Goal: Task Accomplishment & Management: Manage account settings

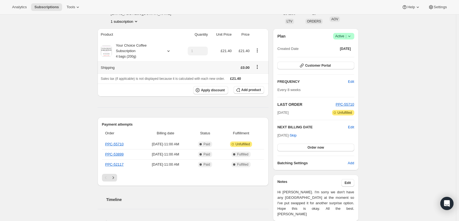
scroll to position [27, 0]
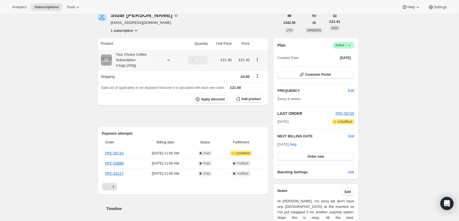
click at [168, 61] on icon at bounding box center [168, 59] width 5 height 5
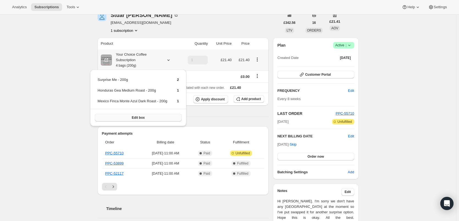
click at [154, 116] on button "Edit box" at bounding box center [138, 118] width 87 height 8
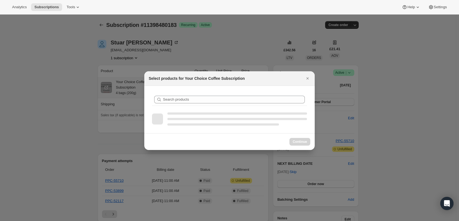
scroll to position [0, 0]
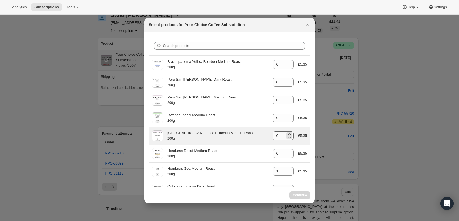
select select "gid://shopify/ProductVariant/45820001583415"
drag, startPoint x: 277, startPoint y: 136, endPoint x: 259, endPoint y: 134, distance: 18.2
click at [259, 134] on div "Guatemala Finca Filadelfia Medium Roast 200g gid://shopify/ProductVariant/56493…" at bounding box center [229, 136] width 155 height 11
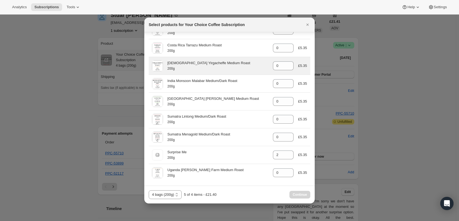
scroll to position [249, 0]
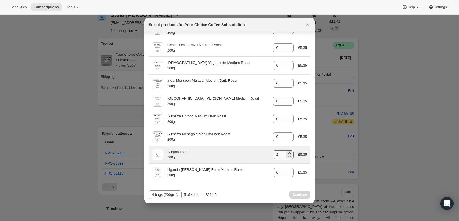
type input "1"
drag, startPoint x: 276, startPoint y: 154, endPoint x: 263, endPoint y: 149, distance: 14.3
click at [263, 149] on div "200g Surprise Me 200g gid://shopify/ProductVariant/48053985706295 2 £5.35" at bounding box center [230, 155] width 162 height 18
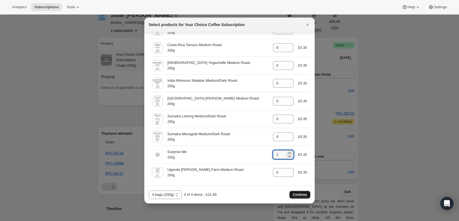
type input "1"
click at [300, 193] on span "Continue" at bounding box center [300, 195] width 14 height 4
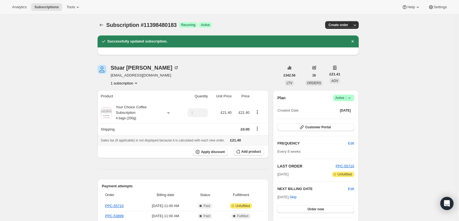
scroll to position [27, 0]
